Goal: Task Accomplishment & Management: Manage account settings

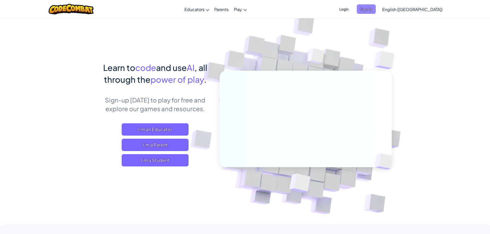
click at [376, 11] on span "Sign Up" at bounding box center [366, 9] width 19 height 10
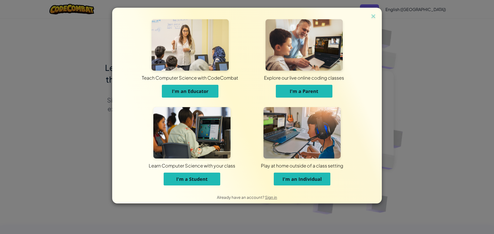
click at [375, 15] on img at bounding box center [373, 17] width 7 height 8
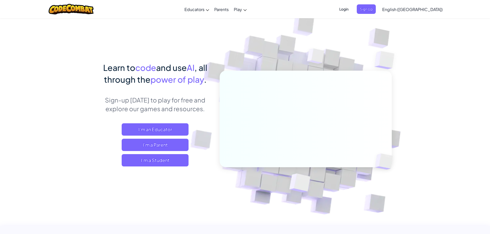
click at [352, 11] on span "Login" at bounding box center [343, 9] width 15 height 10
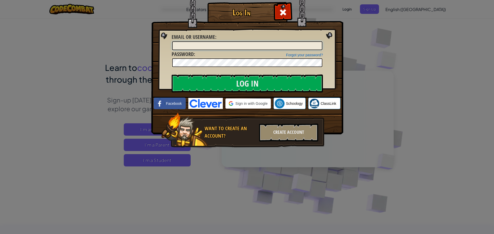
click at [230, 42] on input "Email or Username :" at bounding box center [247, 45] width 150 height 9
click at [230, 43] on input "Email or Username :" at bounding box center [247, 45] width 150 height 9
click at [278, 49] on input "Email or Username :" at bounding box center [247, 45] width 150 height 9
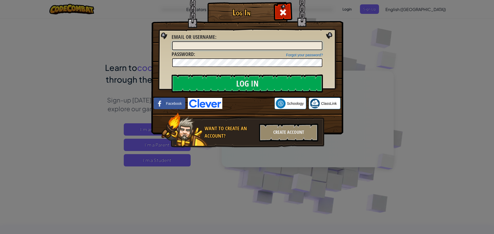
click at [278, 49] on input "Email or Username :" at bounding box center [247, 45] width 150 height 9
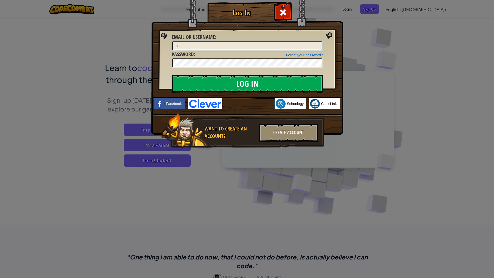
type input "a"
type input "s40154689@stu.palmbeachschools,org"
click at [296, 88] on input "Log In" at bounding box center [247, 84] width 151 height 18
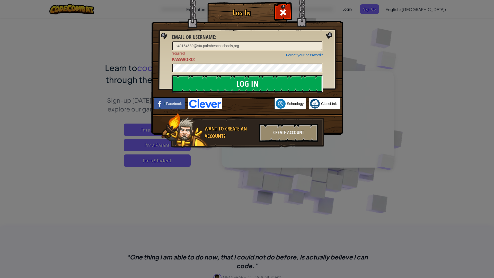
click at [296, 88] on input "Log In" at bounding box center [247, 84] width 151 height 18
click at [172, 75] on input "Log In" at bounding box center [247, 84] width 151 height 18
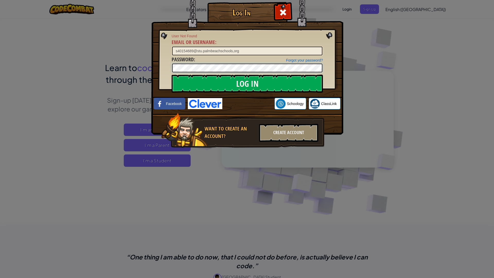
click at [172, 75] on input "Log In" at bounding box center [247, 84] width 151 height 18
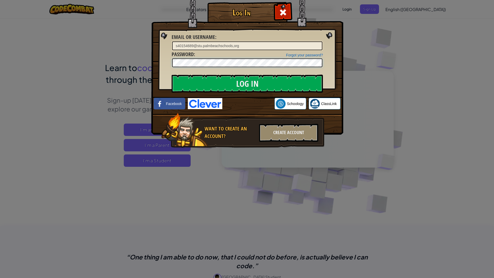
click at [172, 75] on input "Log In" at bounding box center [247, 84] width 151 height 18
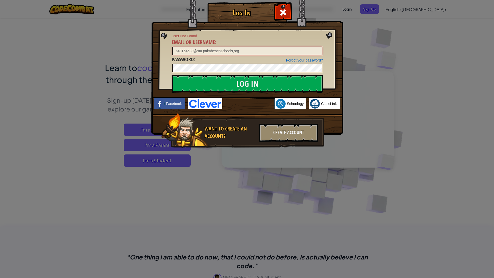
click at [243, 51] on input "s40154689@stu.palmbeachschools,org" at bounding box center [247, 51] width 150 height 9
click at [280, 8] on div at bounding box center [283, 12] width 16 height 16
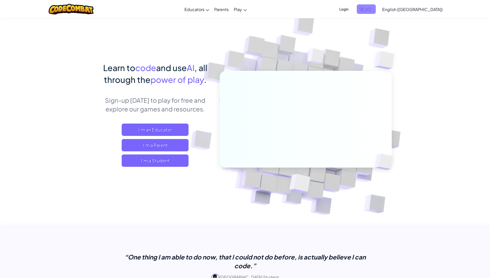
click at [376, 6] on span "Sign Up" at bounding box center [366, 9] width 19 height 10
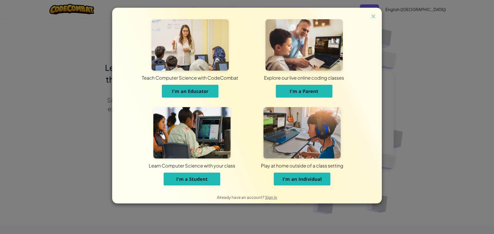
click at [42, 27] on div "Teach Computer Science with CodeCombat I'm an Educator Explore our live online …" at bounding box center [247, 117] width 494 height 234
click at [138, 25] on div "Teach Computer Science with CodeCombat I'm an Educator" at bounding box center [190, 61] width 114 height 84
click at [374, 17] on img at bounding box center [373, 17] width 7 height 8
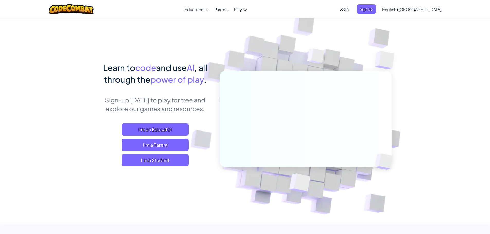
click at [352, 11] on span "Login" at bounding box center [343, 9] width 15 height 10
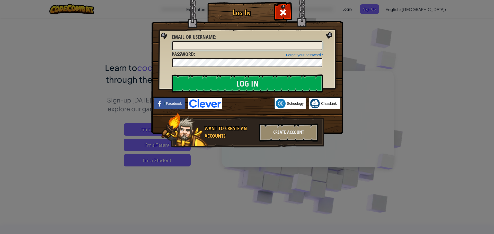
click at [246, 46] on input "Email or Username :" at bounding box center [247, 45] width 150 height 9
drag, startPoint x: 251, startPoint y: 41, endPoint x: 237, endPoint y: 42, distance: 13.7
click at [237, 42] on div "s40154689@stu.palmbeachschools,org" at bounding box center [247, 46] width 151 height 10
click at [234, 46] on input "s40154689@stu.palmbeachschools,org" at bounding box center [247, 45] width 150 height 9
type input "[EMAIL_ADDRESS][DOMAIN_NAME]"
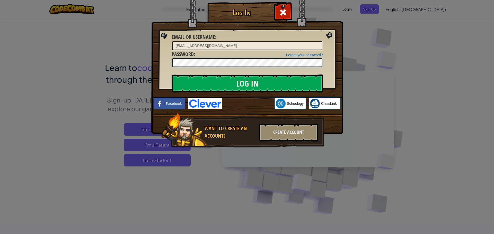
click at [172, 75] on input "Log In" at bounding box center [247, 84] width 151 height 18
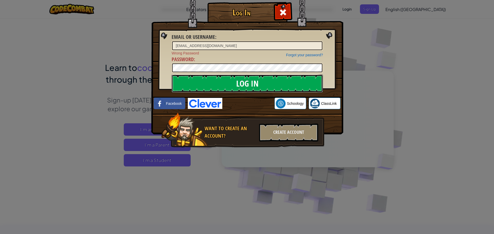
click at [251, 82] on input "Log In" at bounding box center [247, 84] width 151 height 18
click at [172, 75] on input "Log In" at bounding box center [247, 84] width 151 height 18
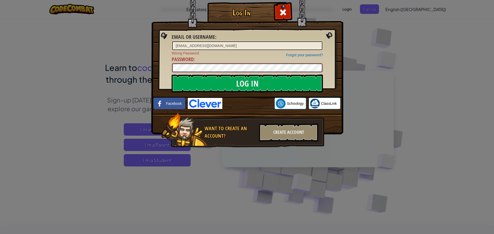
click at [172, 75] on input "Log In" at bounding box center [247, 84] width 151 height 18
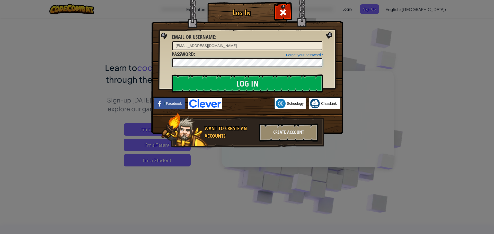
click at [172, 75] on input "Log In" at bounding box center [247, 84] width 151 height 18
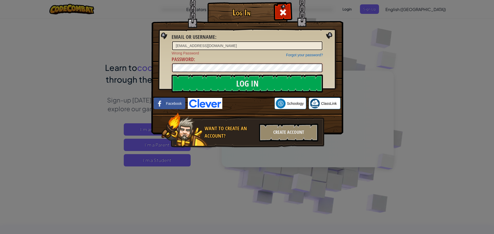
click at [172, 75] on input "Log In" at bounding box center [247, 84] width 151 height 18
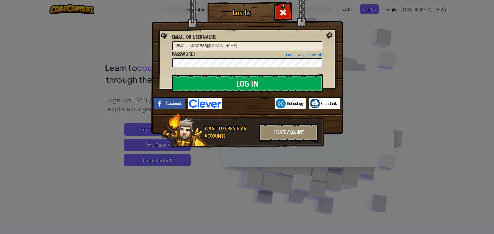
click at [172, 75] on input "Log In" at bounding box center [247, 84] width 151 height 18
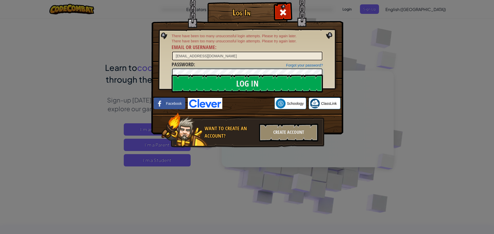
click at [172, 75] on input "Log In" at bounding box center [247, 84] width 151 height 18
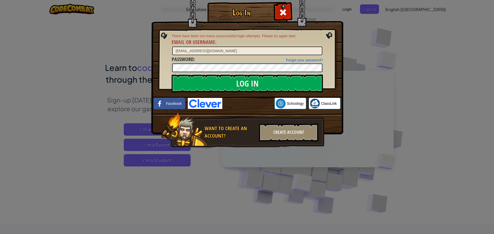
click at [172, 75] on input "Log In" at bounding box center [247, 84] width 151 height 18
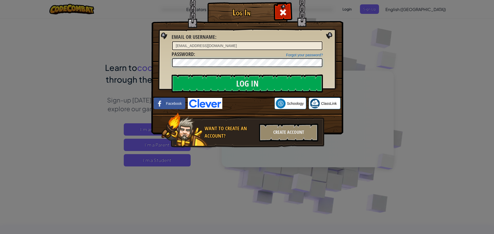
click at [172, 75] on input "Log In" at bounding box center [247, 84] width 151 height 18
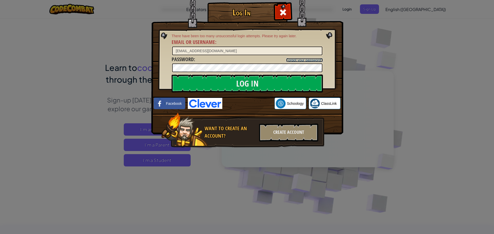
click at [301, 60] on link "Forgot your password?" at bounding box center [304, 60] width 37 height 4
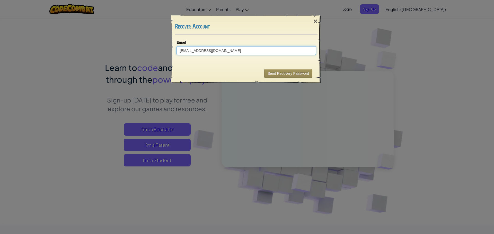
type input "[EMAIL_ADDRESS][DOMAIN_NAME]"
click at [303, 73] on button "Send Recovery Password" at bounding box center [288, 73] width 48 height 9
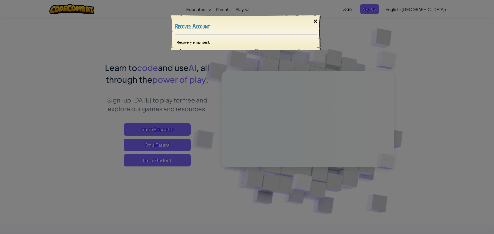
click at [316, 24] on div "×" at bounding box center [316, 21] width 12 height 15
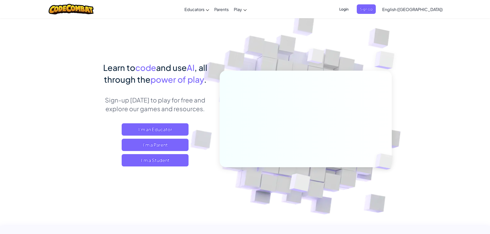
click at [352, 10] on span "Login" at bounding box center [343, 9] width 15 height 10
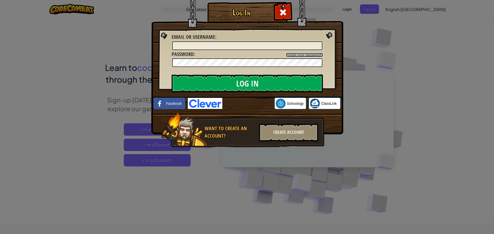
click at [299, 57] on link "Forgot your password?" at bounding box center [304, 55] width 37 height 4
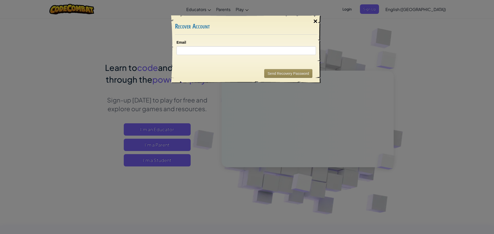
click at [315, 20] on div "×" at bounding box center [316, 21] width 12 height 15
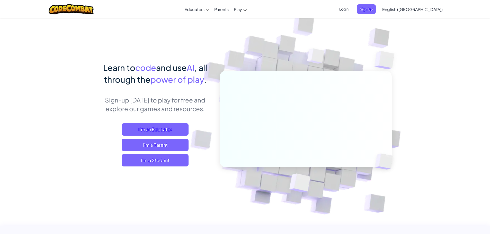
click at [352, 9] on span "Login" at bounding box center [343, 9] width 15 height 10
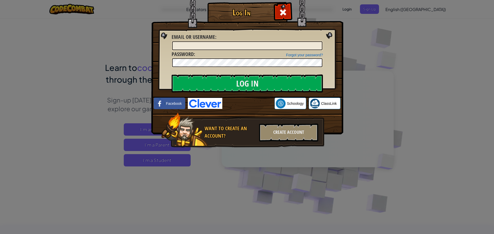
click at [351, 19] on div "Log In Unknown Error Email or Username : Forgot your password? Password : Log I…" at bounding box center [247, 117] width 494 height 234
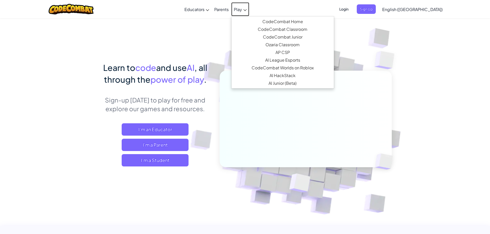
click at [249, 11] on link "Play" at bounding box center [240, 9] width 18 height 14
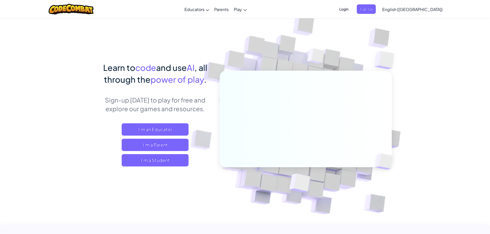
click at [352, 9] on span "Login" at bounding box center [343, 9] width 15 height 10
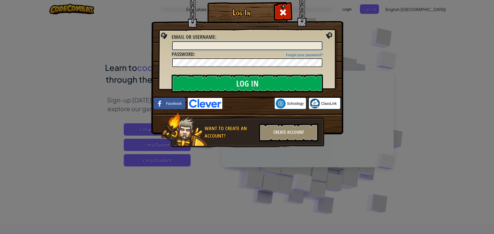
click at [285, 49] on input "Email or Username :" at bounding box center [247, 45] width 150 height 9
type input "[EMAIL_ADDRESS][DOMAIN_NAME]"
click at [172, 75] on input "Log In" at bounding box center [247, 84] width 151 height 18
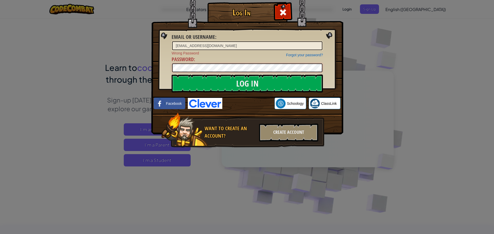
click at [172, 75] on input "Log In" at bounding box center [247, 84] width 151 height 18
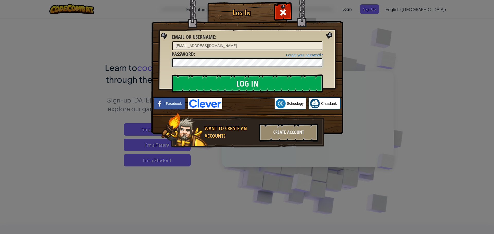
click at [172, 75] on input "Log In" at bounding box center [247, 84] width 151 height 18
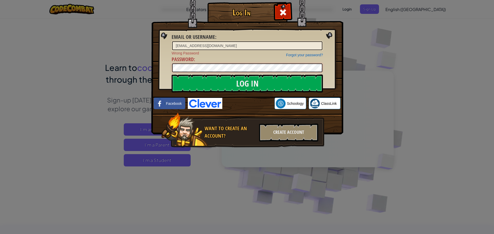
click at [172, 75] on input "Log In" at bounding box center [247, 84] width 151 height 18
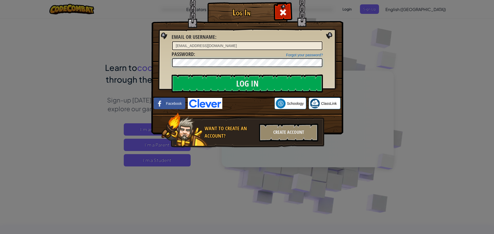
click at [172, 75] on input "Log In" at bounding box center [247, 84] width 151 height 18
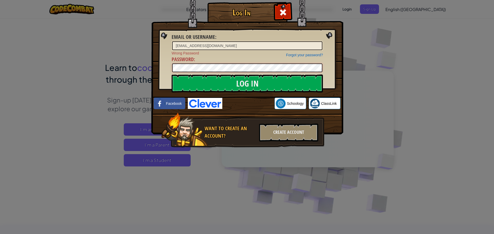
click at [172, 75] on input "Log In" at bounding box center [247, 84] width 151 height 18
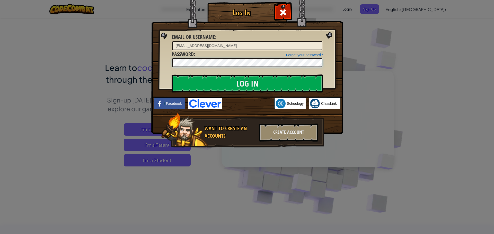
click at [172, 75] on input "Log In" at bounding box center [247, 84] width 151 height 18
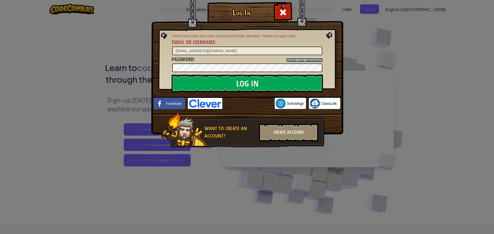
click at [301, 58] on link "Forgot your password?" at bounding box center [304, 60] width 37 height 4
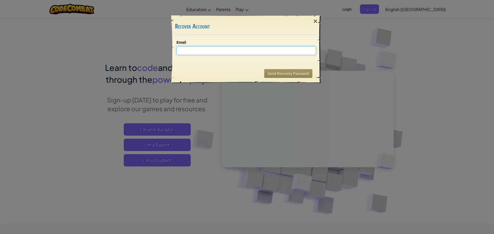
click at [235, 48] on input "Email" at bounding box center [247, 50] width 140 height 9
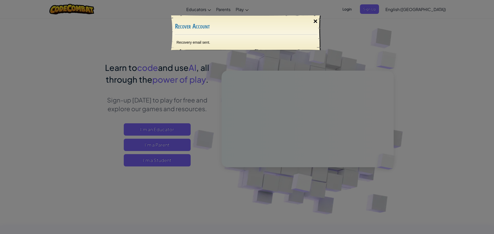
click at [315, 20] on div "×" at bounding box center [316, 21] width 12 height 15
